Goal: Transaction & Acquisition: Purchase product/service

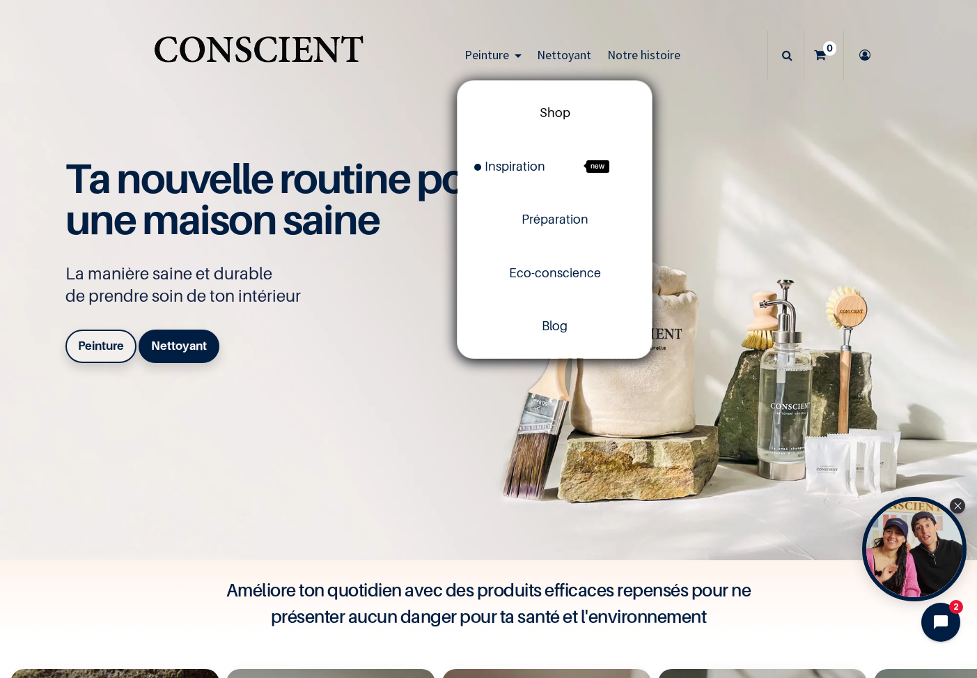
click at [547, 109] on span "Shop" at bounding box center [555, 112] width 31 height 15
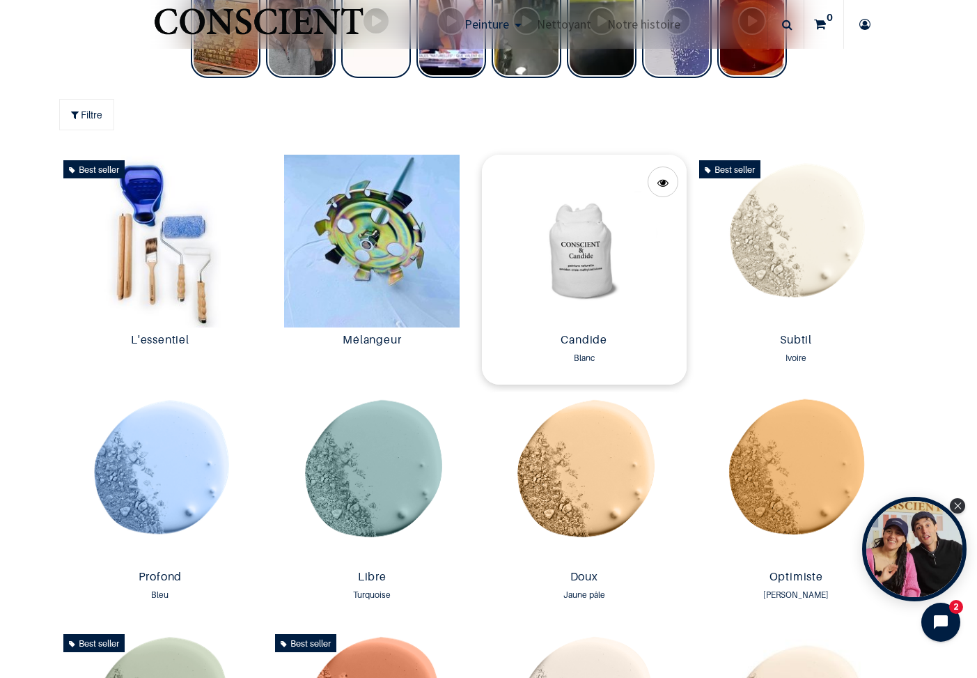
scroll to position [763, 0]
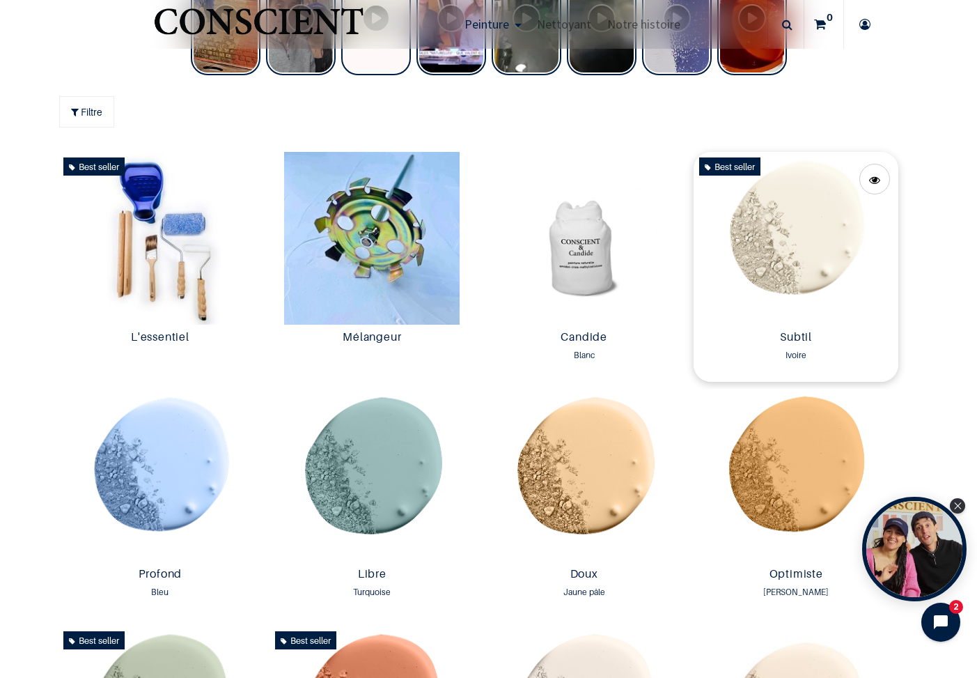
click at [792, 290] on img at bounding box center [796, 238] width 205 height 173
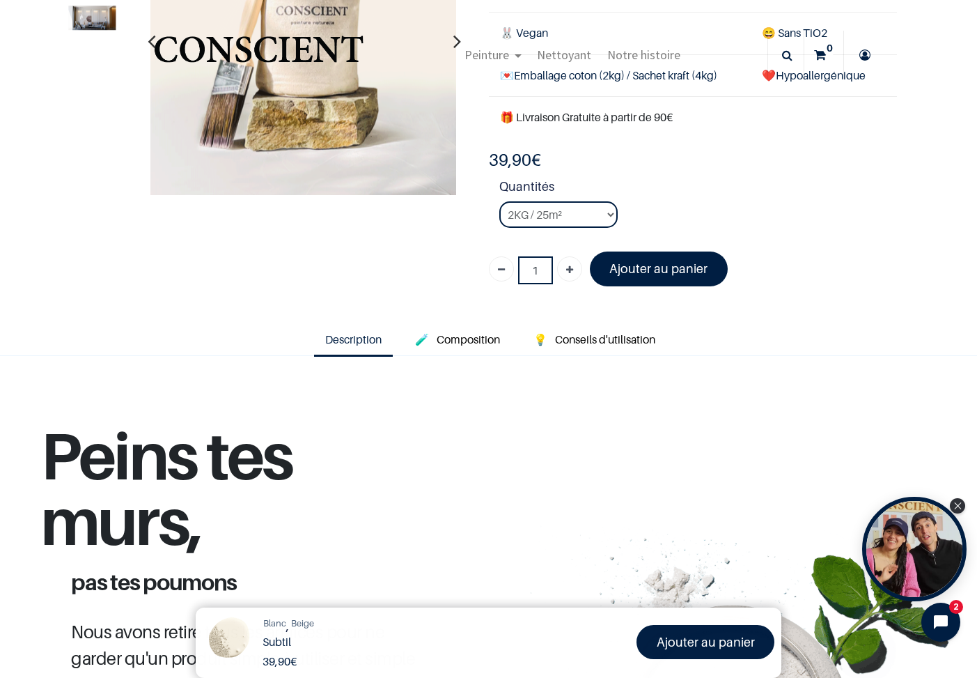
scroll to position [95, 0]
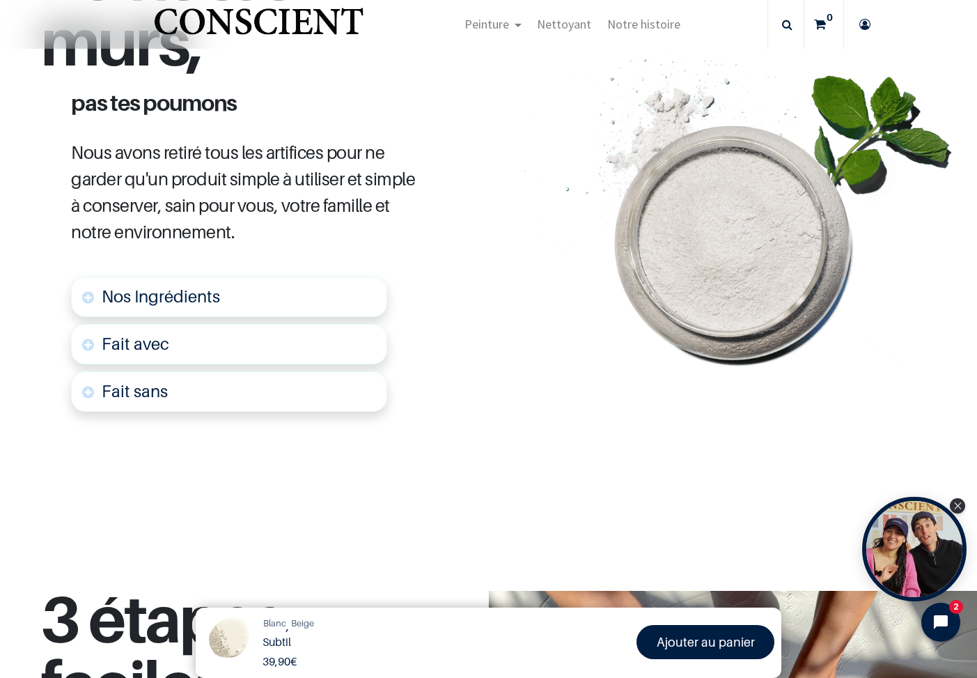
scroll to position [517, 0]
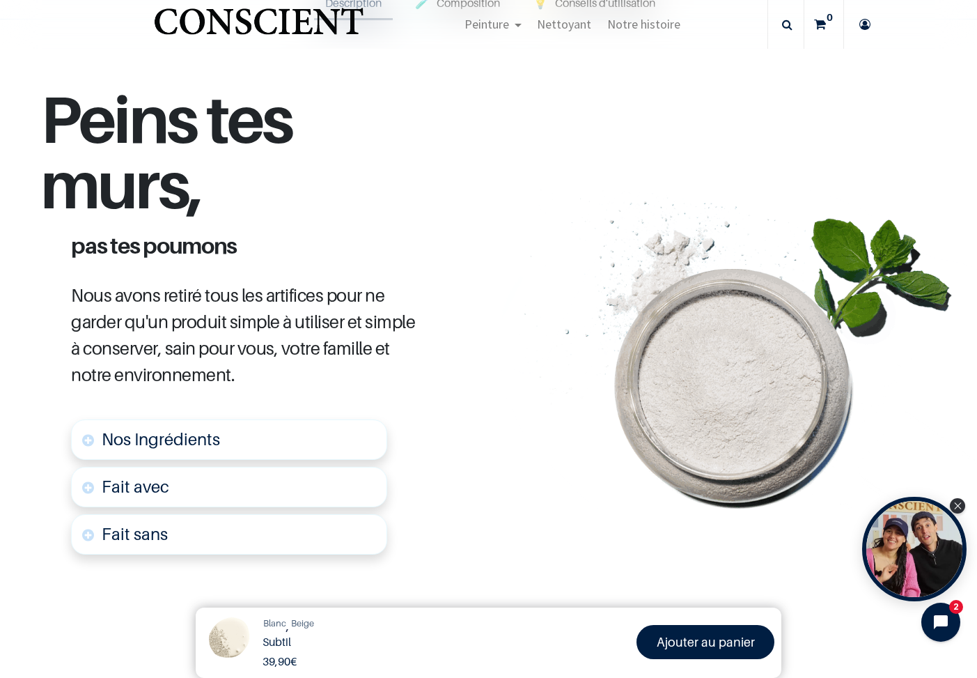
click at [212, 517] on link "Fait sans" at bounding box center [229, 534] width 316 height 40
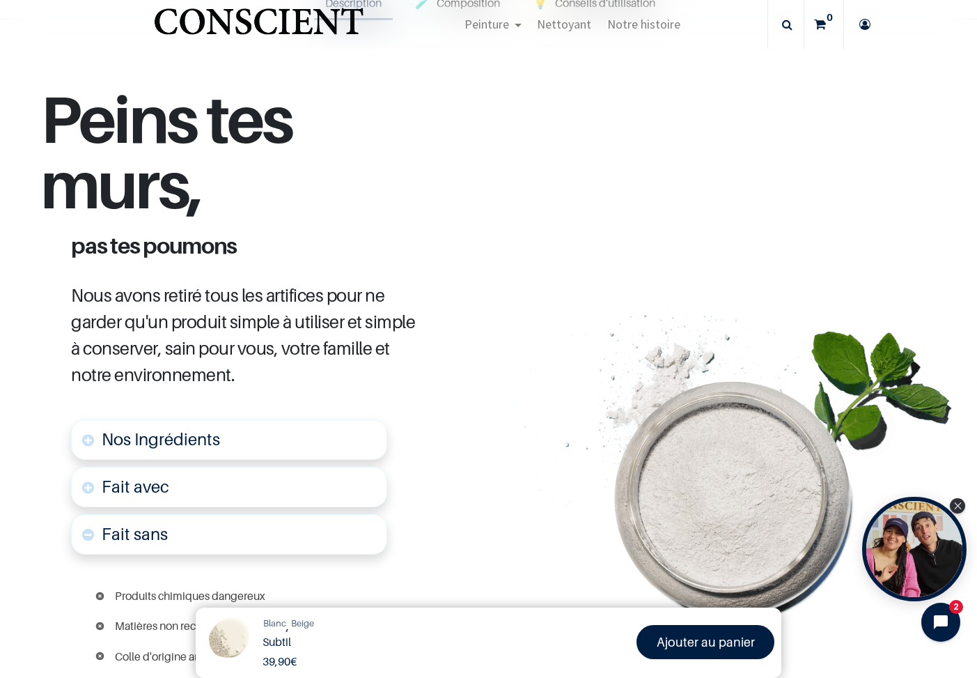
click at [205, 467] on link "Fait avec" at bounding box center [229, 487] width 316 height 40
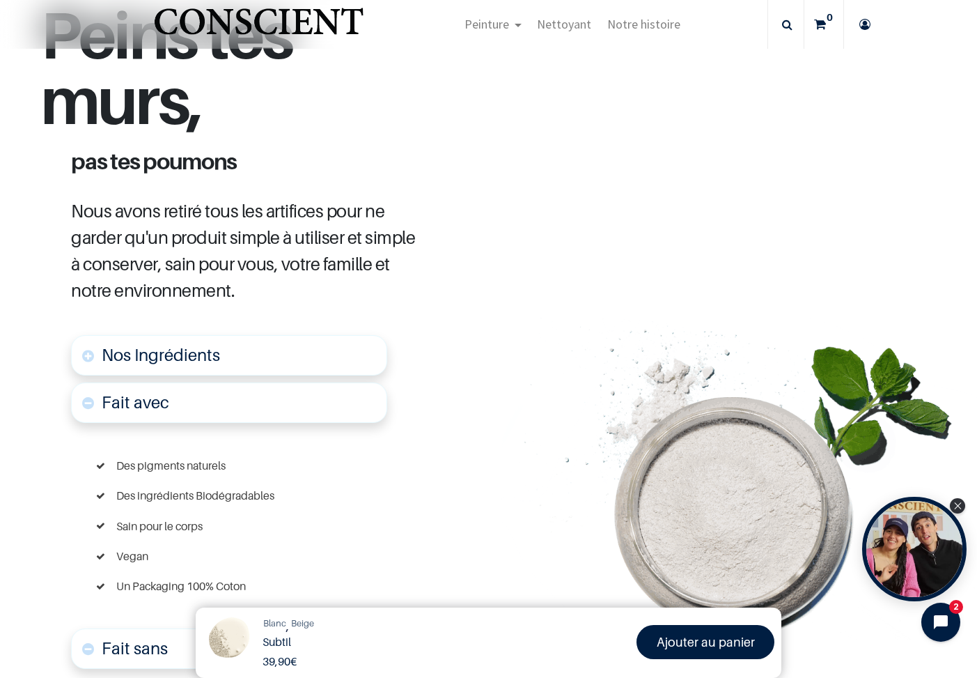
scroll to position [603, 0]
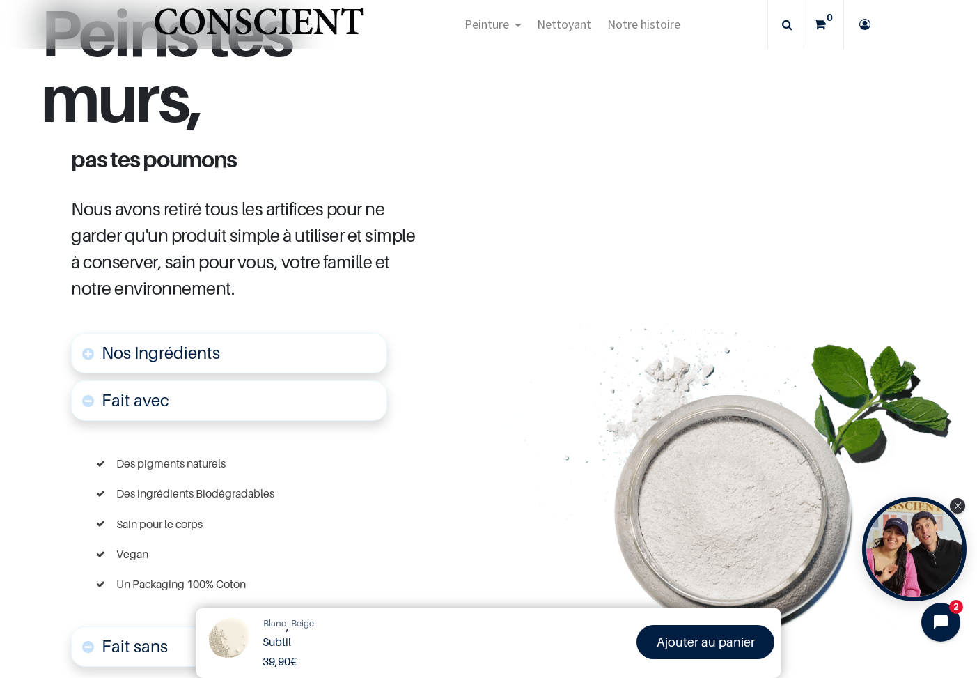
click at [216, 345] on span "Nos Ingrédients" at bounding box center [161, 353] width 118 height 20
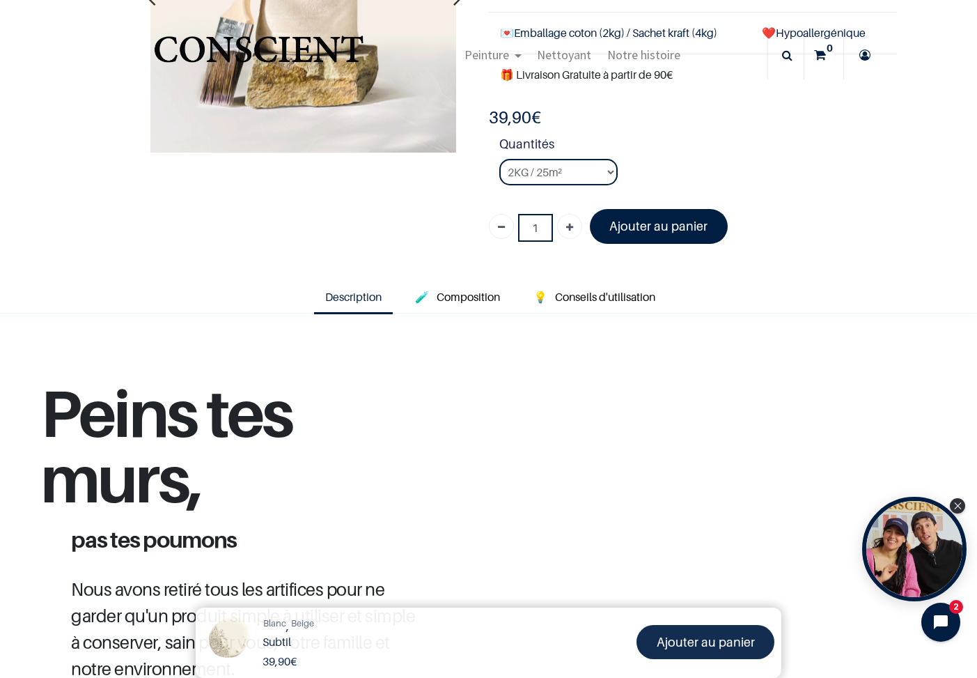
scroll to position [172, 0]
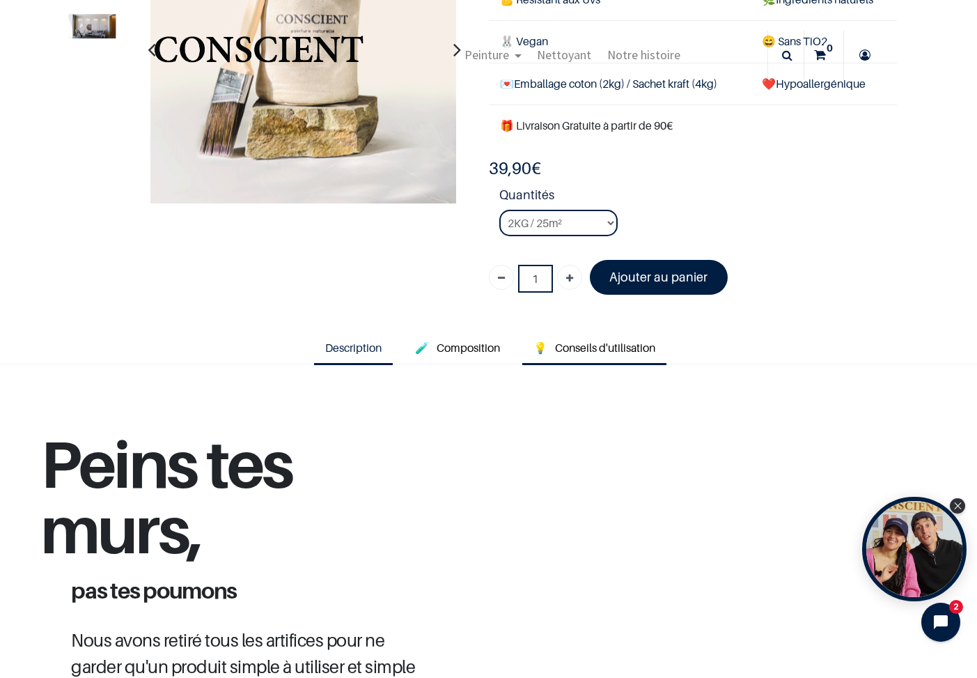
click at [628, 341] on span "Conseils d'utilisation" at bounding box center [605, 348] width 100 height 14
